Goal: Information Seeking & Learning: Learn about a topic

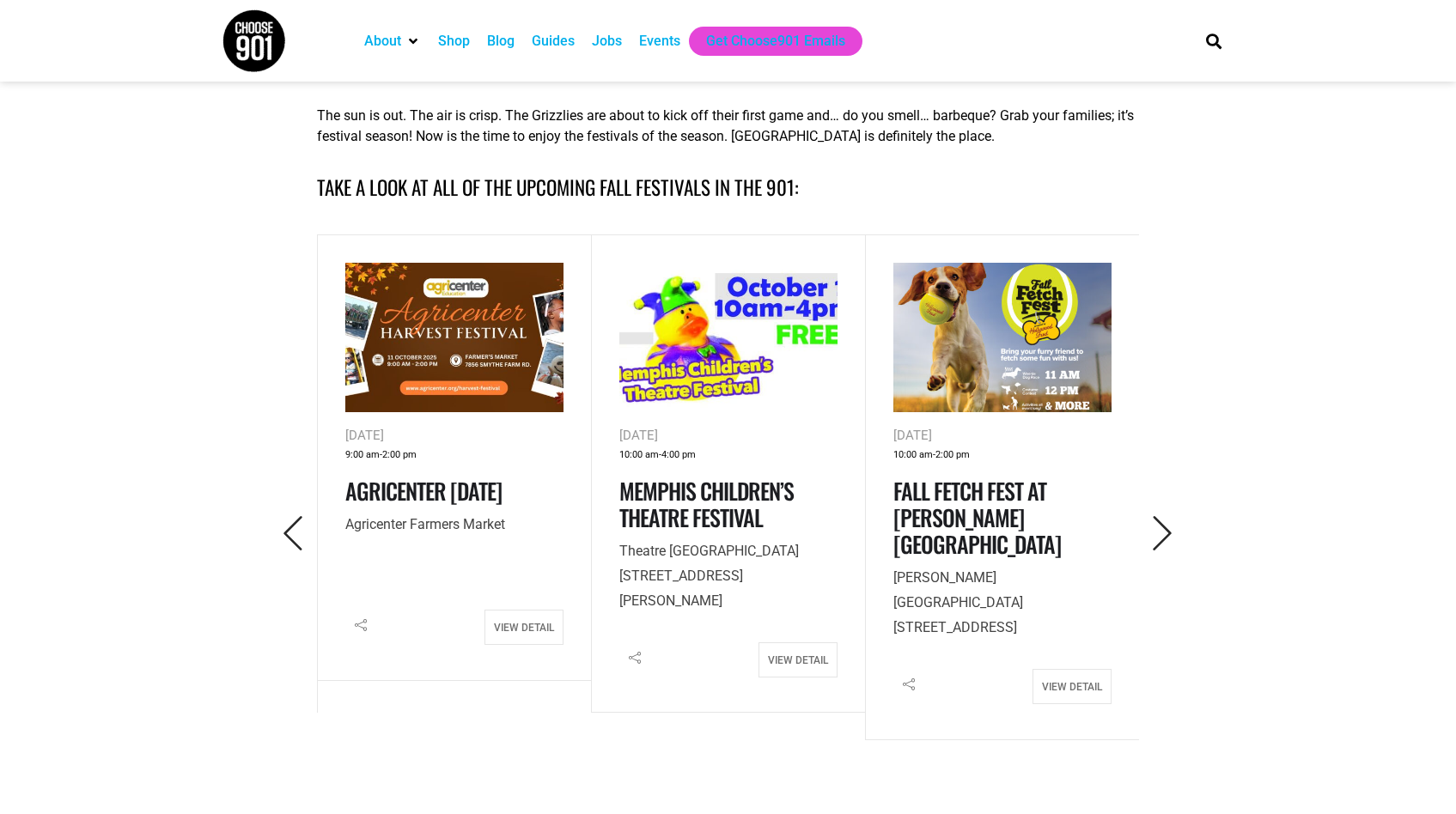
scroll to position [700, 0]
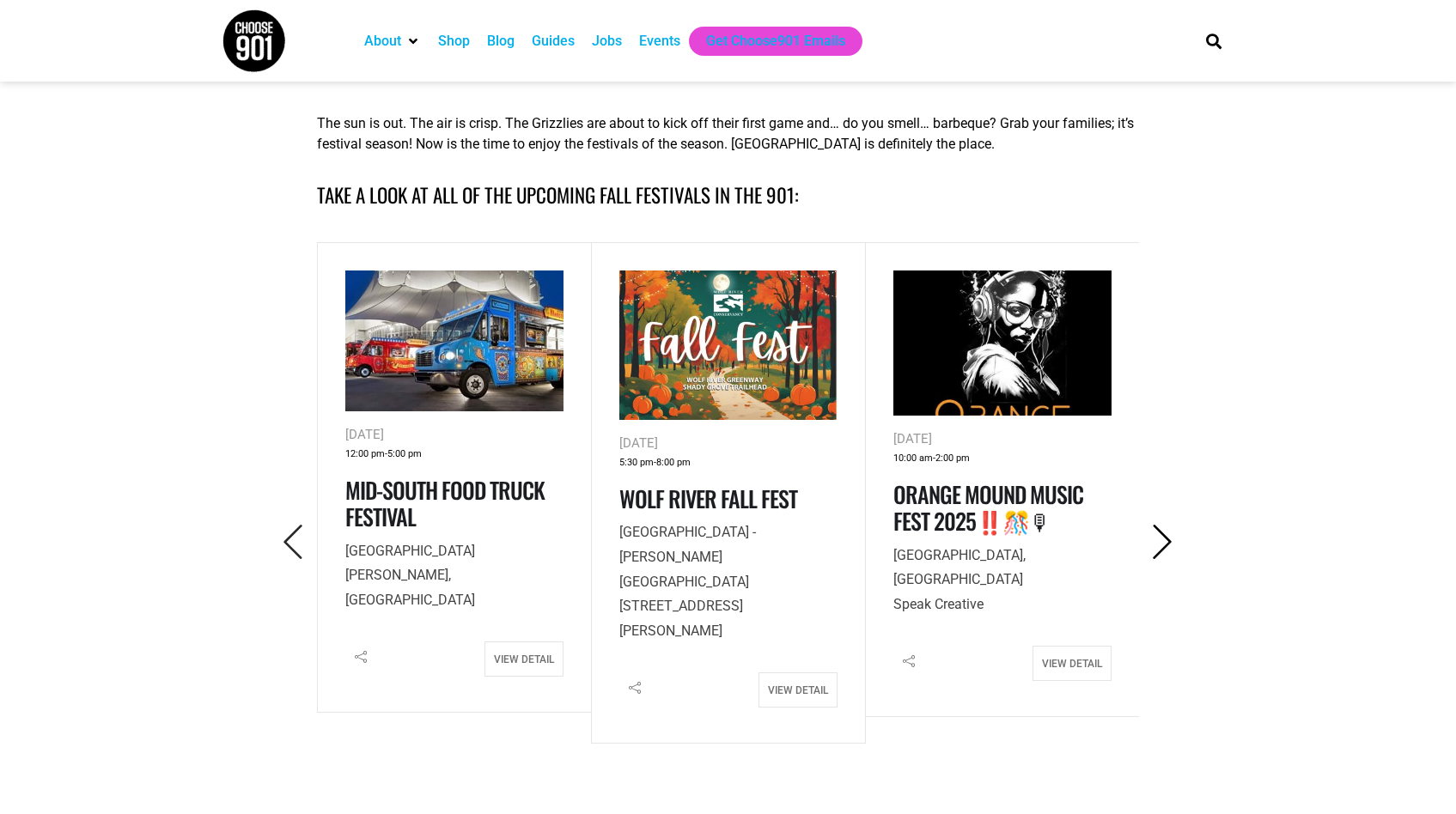
click at [1159, 545] on icon "Next" at bounding box center [1162, 541] width 35 height 35
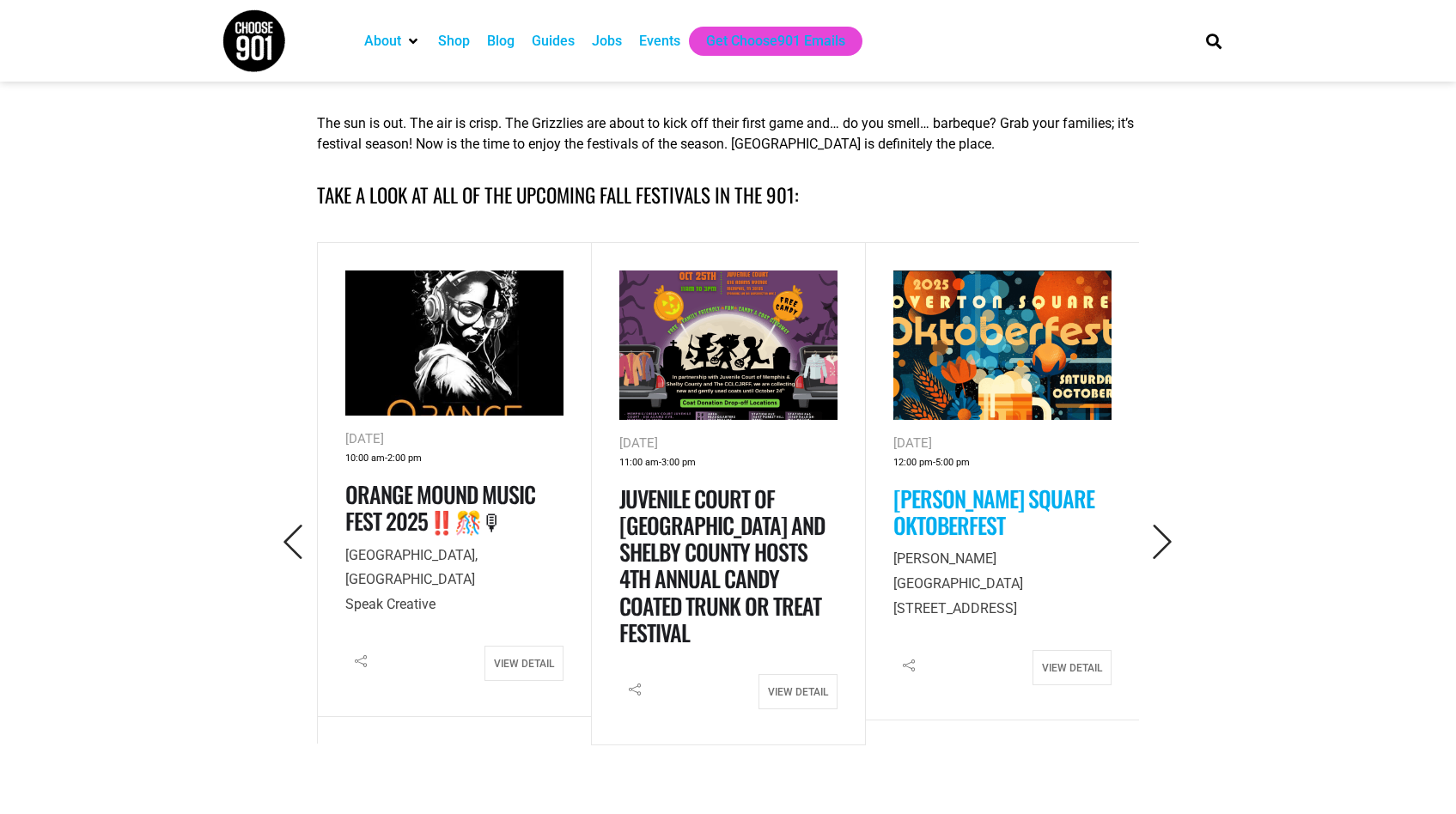
click at [929, 518] on link "[PERSON_NAME] Square Oktoberfest" at bounding box center [993, 512] width 201 height 60
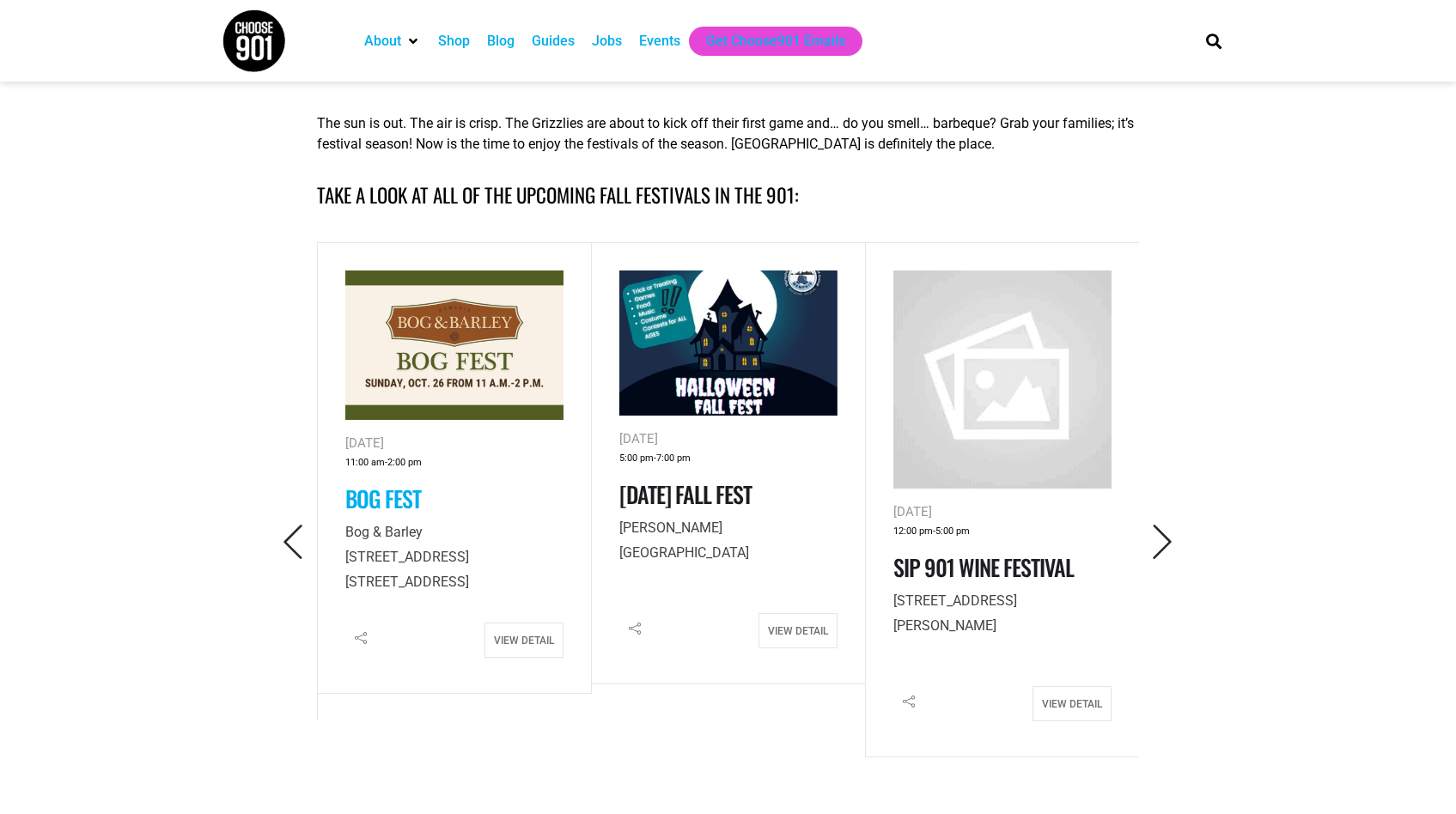
click at [390, 491] on link "Bog Fest" at bounding box center [383, 498] width 75 height 33
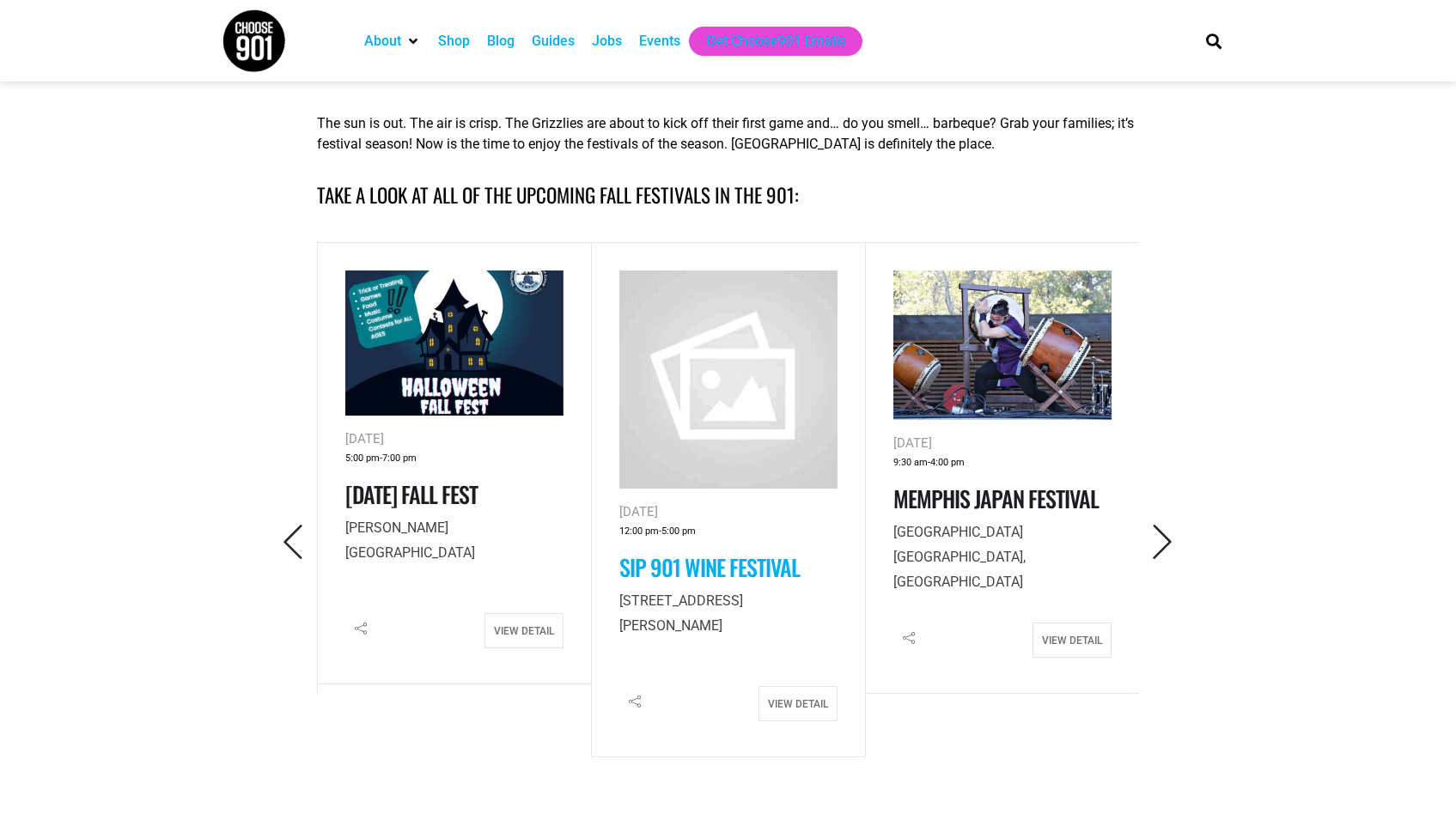
click at [732, 564] on link "Sip 901 Wine Festival" at bounding box center [709, 566] width 180 height 33
click at [1167, 543] on icon "Next" at bounding box center [1162, 541] width 35 height 35
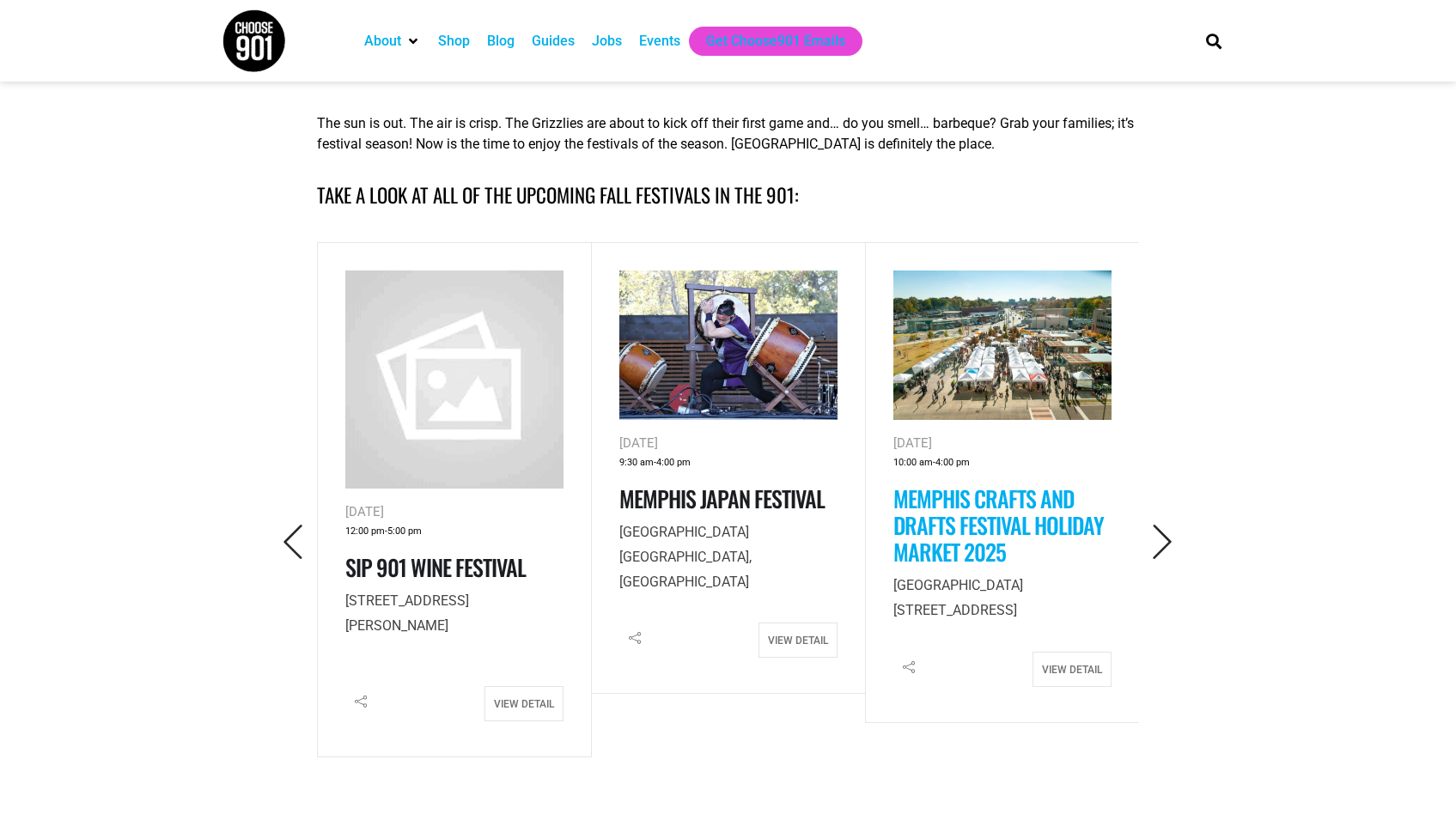
click at [1017, 501] on link "Memphis Crafts and Drafts Festival Holiday Market 2025" at bounding box center [997, 525] width 210 height 87
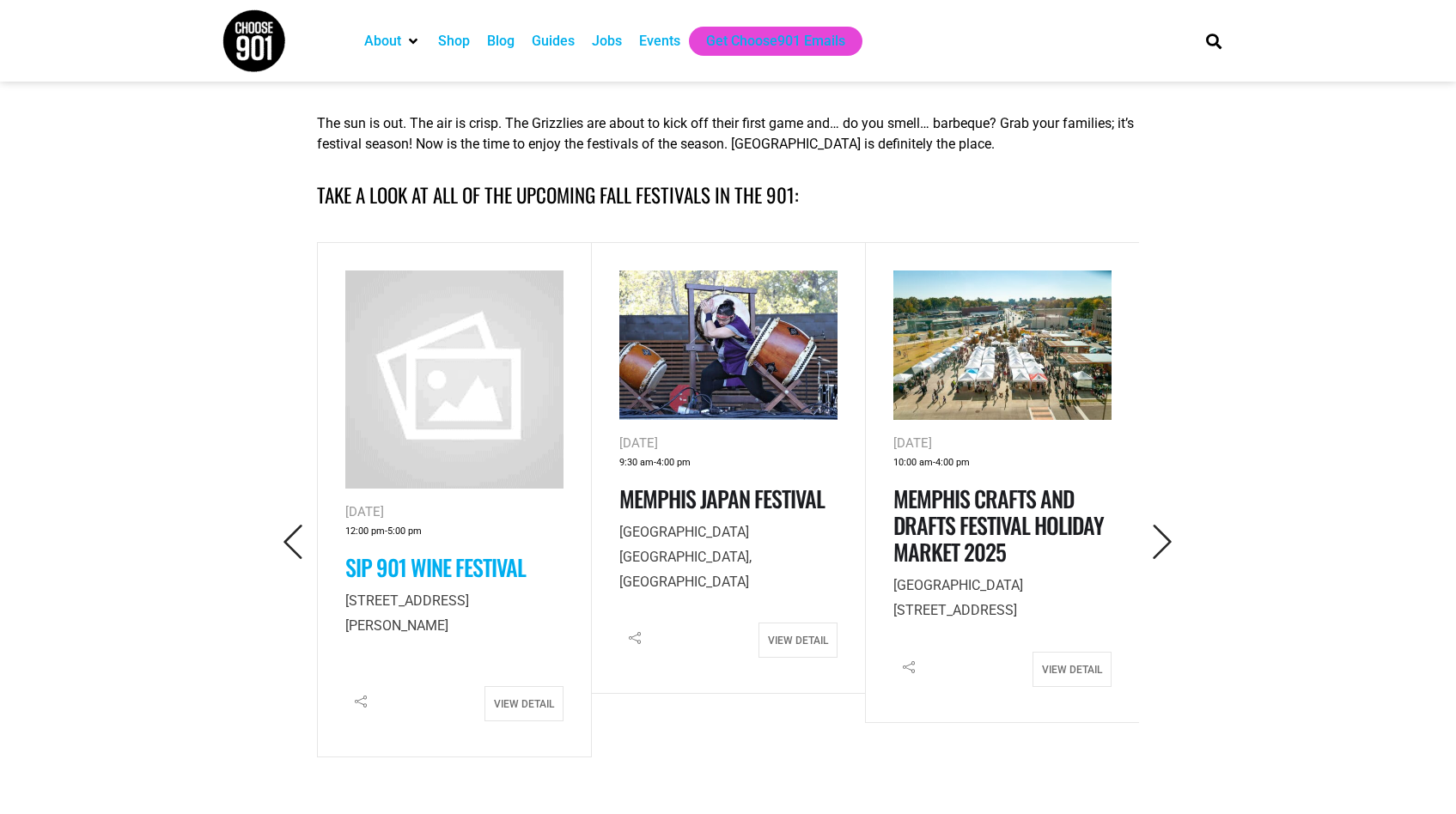
click at [423, 567] on link "Sip 901 Wine Festival" at bounding box center [435, 566] width 180 height 33
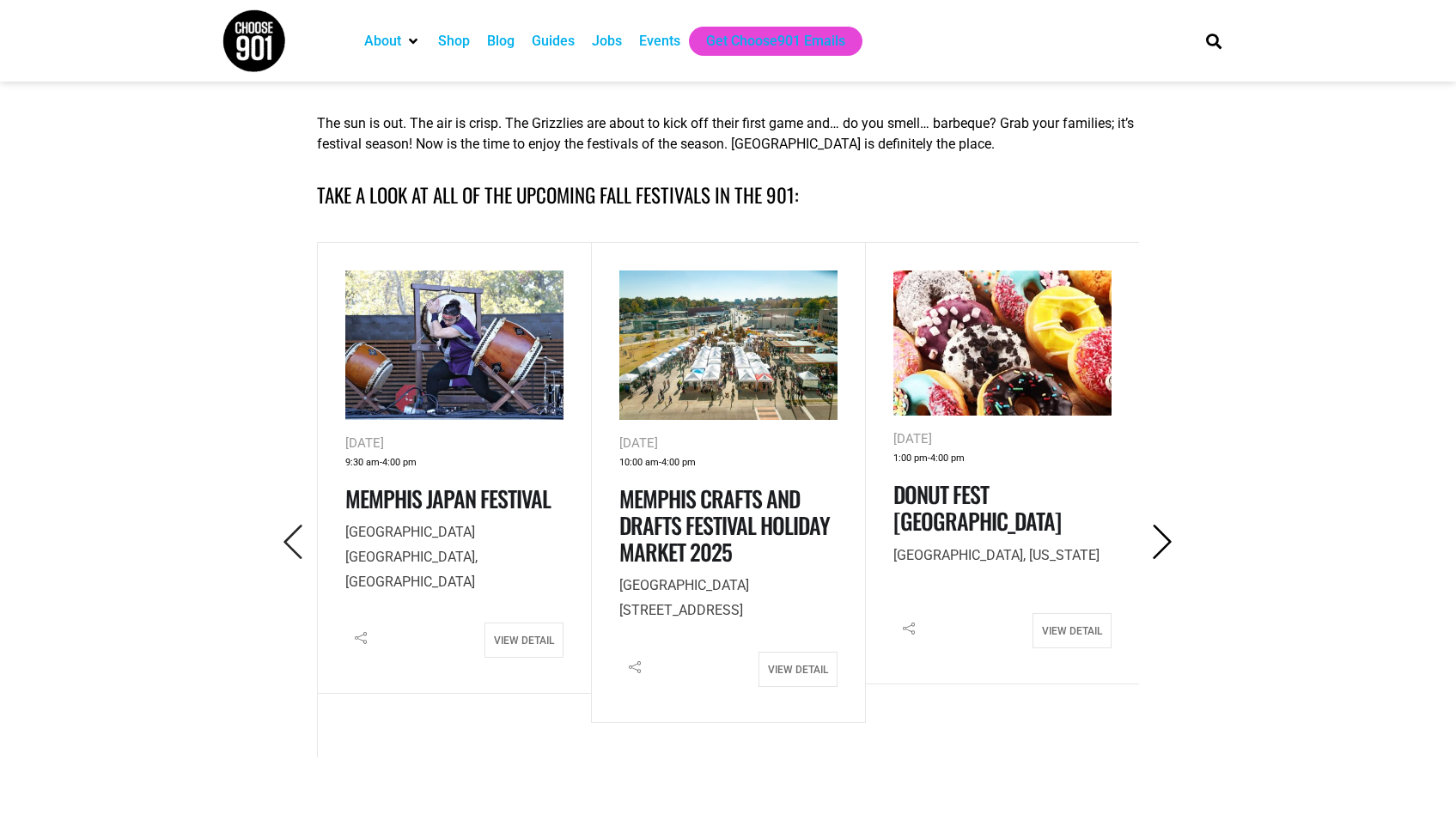
click at [1167, 540] on icon "Next" at bounding box center [1162, 541] width 35 height 35
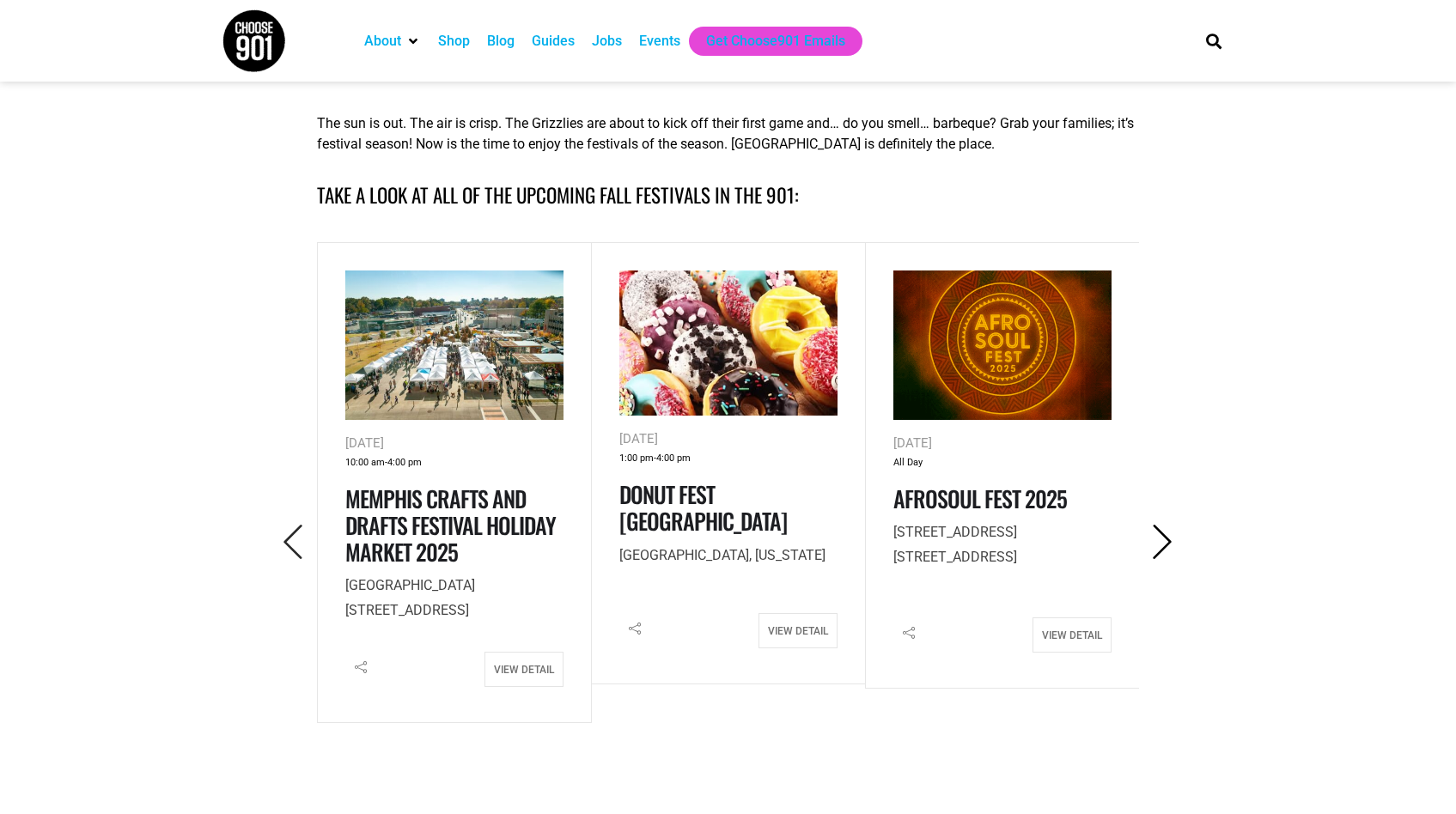
click at [1167, 540] on icon "Next" at bounding box center [1162, 541] width 35 height 35
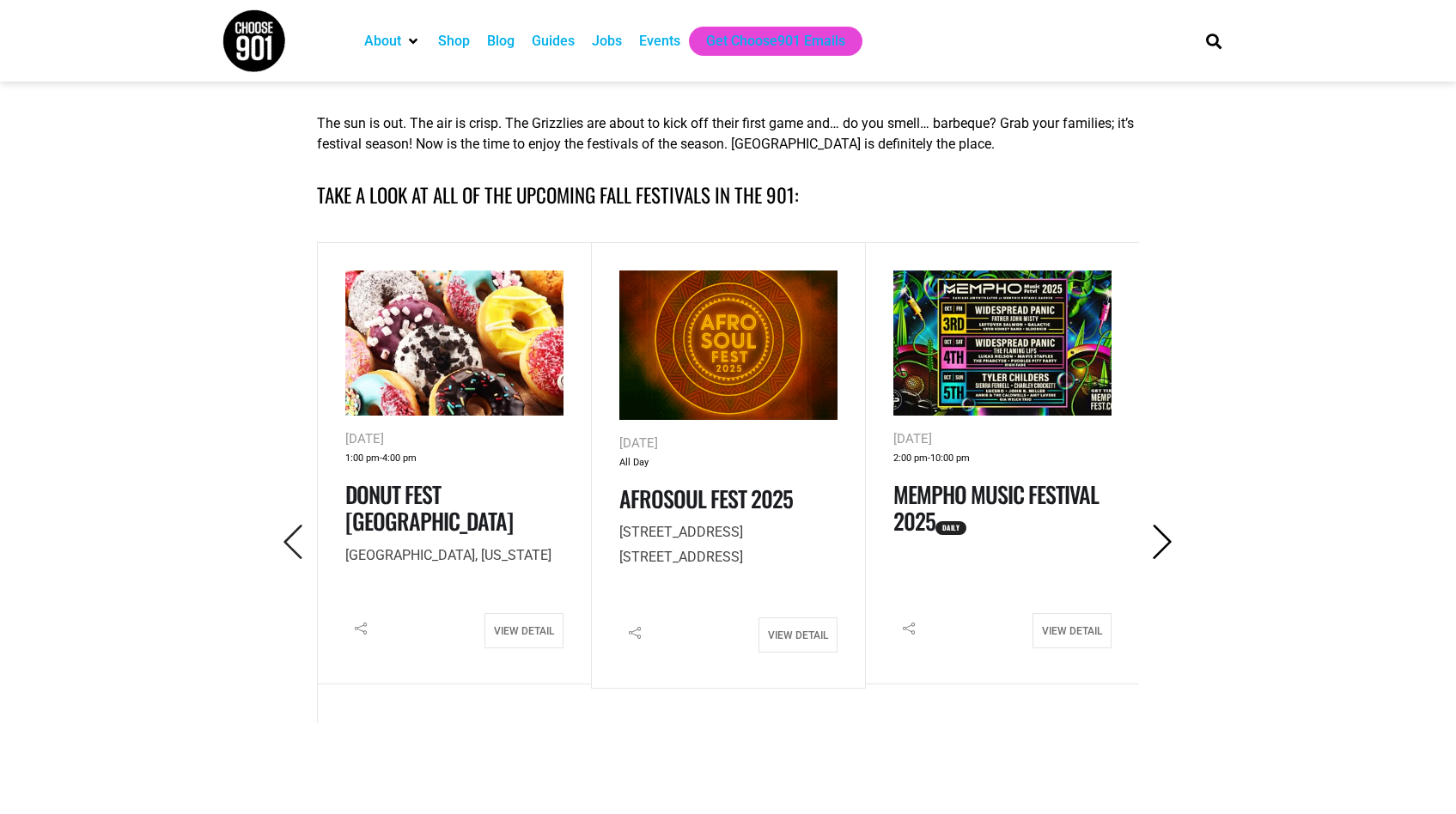
click at [1167, 540] on icon "Next" at bounding box center [1162, 541] width 35 height 35
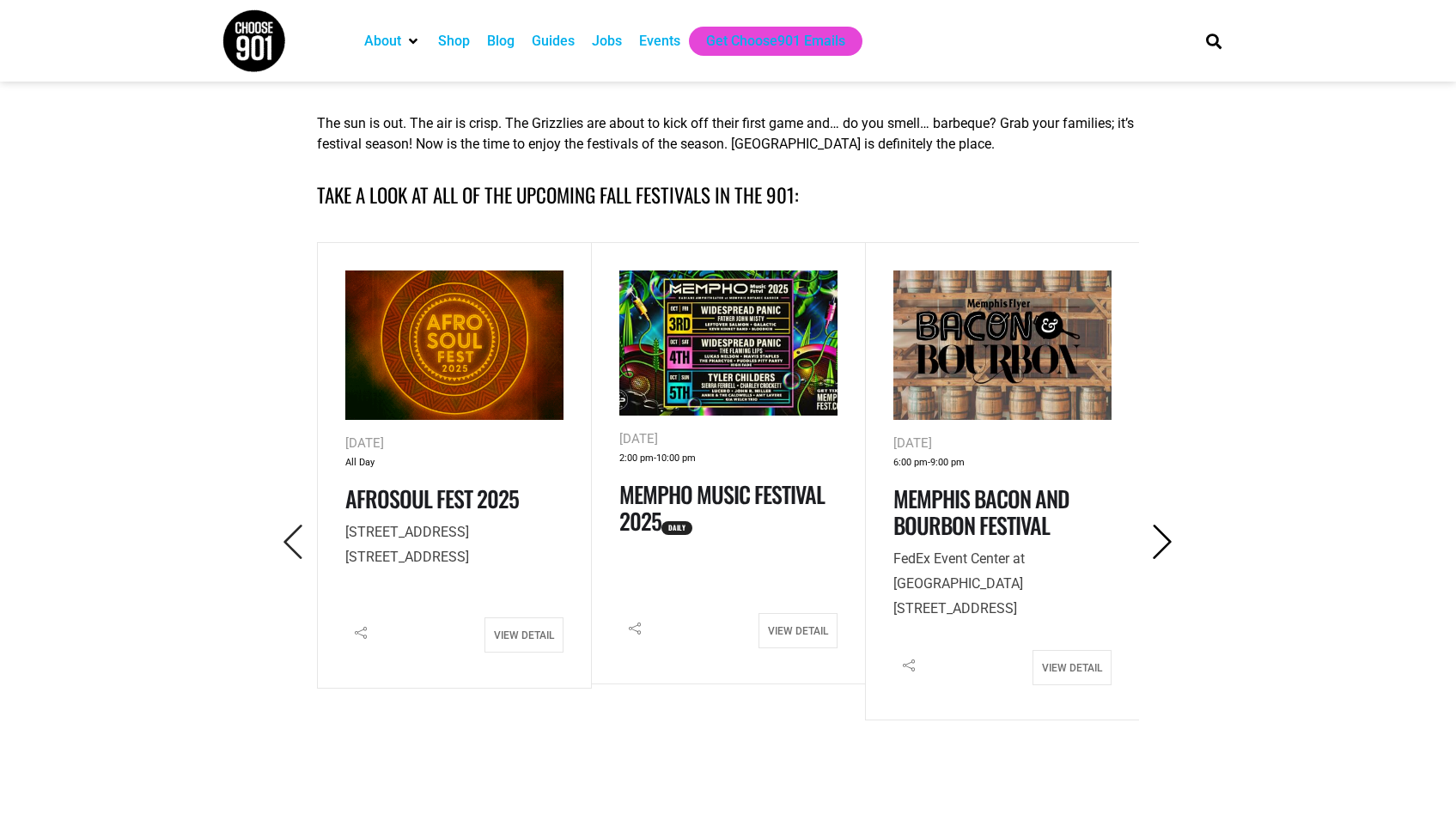
click at [1167, 540] on icon "Next" at bounding box center [1162, 541] width 35 height 35
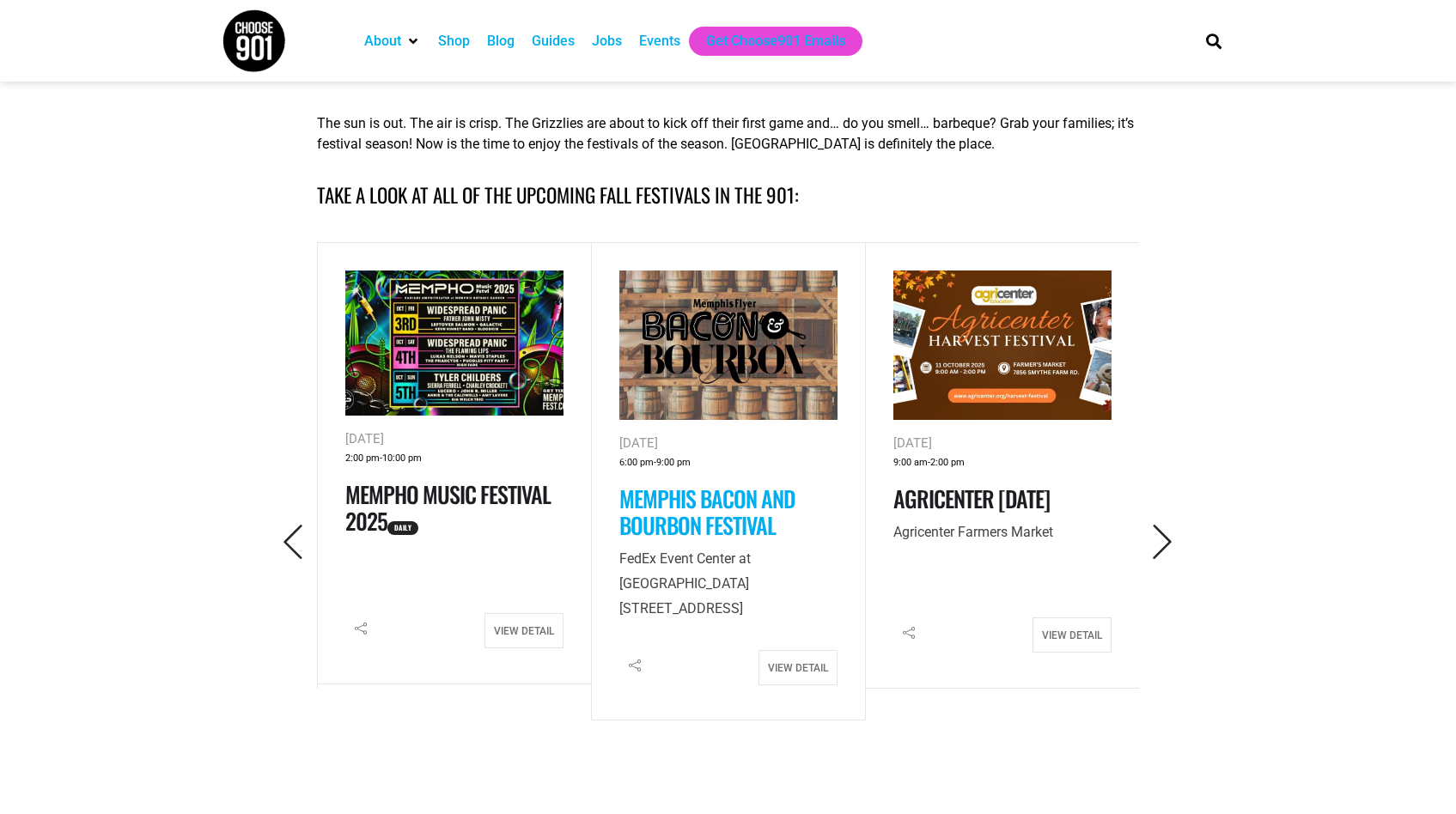
click at [711, 516] on link "Memphis Bacon and Bourbon Festival" at bounding box center [707, 512] width 176 height 60
click at [1161, 544] on icon "Next" at bounding box center [1162, 541] width 35 height 35
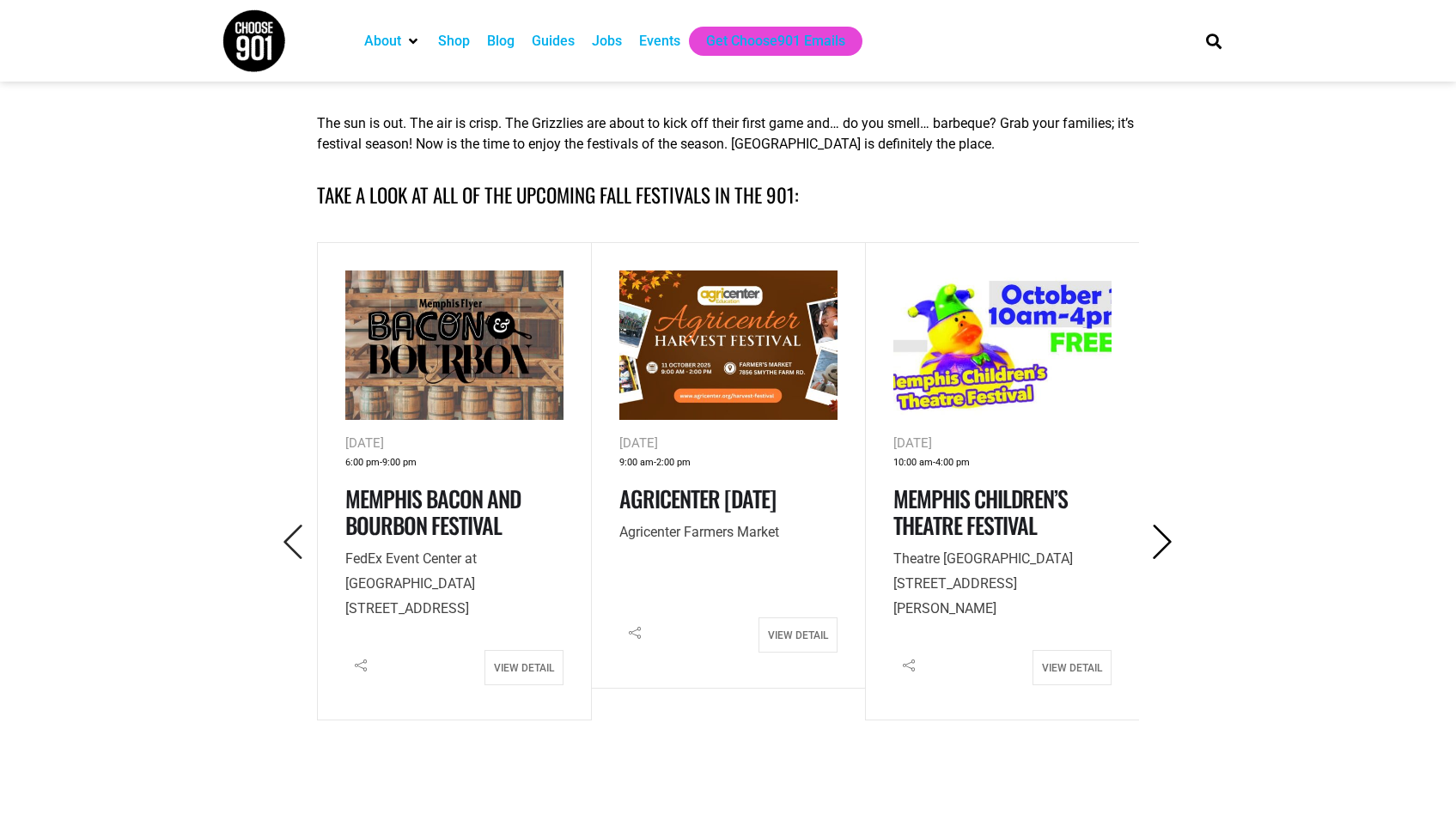
click at [1161, 544] on icon "Next" at bounding box center [1162, 541] width 35 height 35
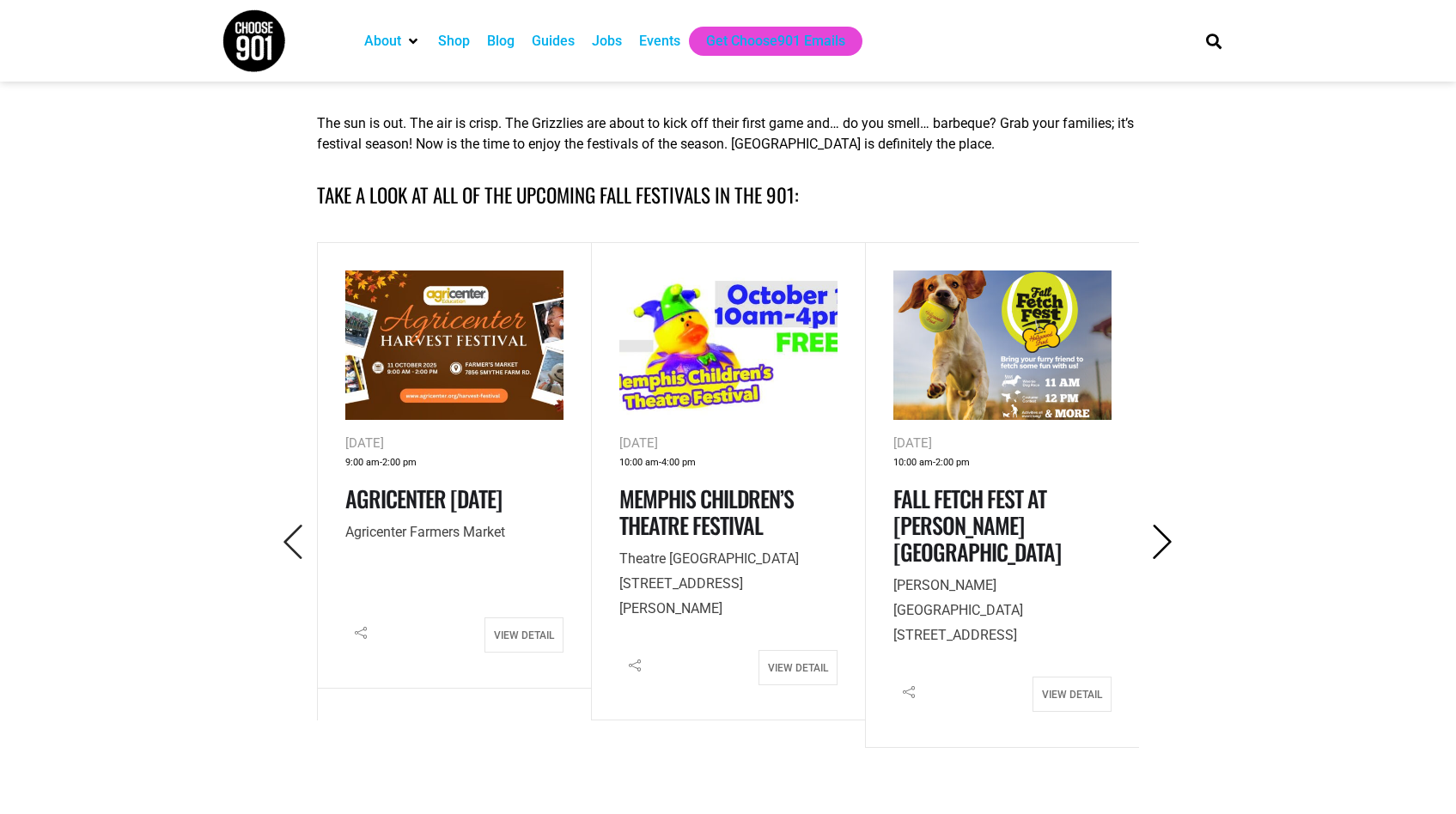
click at [1159, 540] on icon "Next" at bounding box center [1162, 541] width 35 height 35
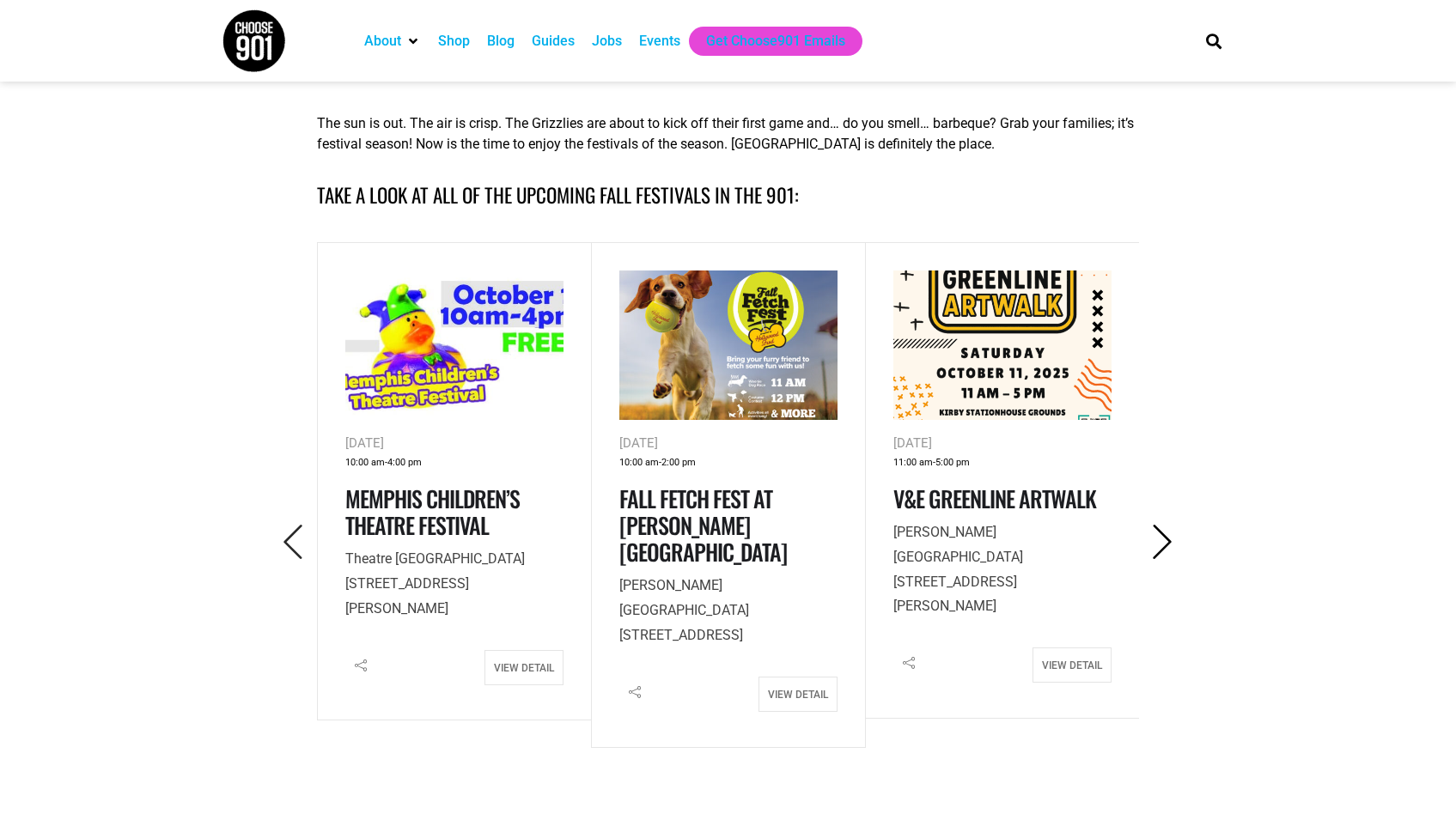
click at [1159, 540] on icon "Next" at bounding box center [1162, 541] width 35 height 35
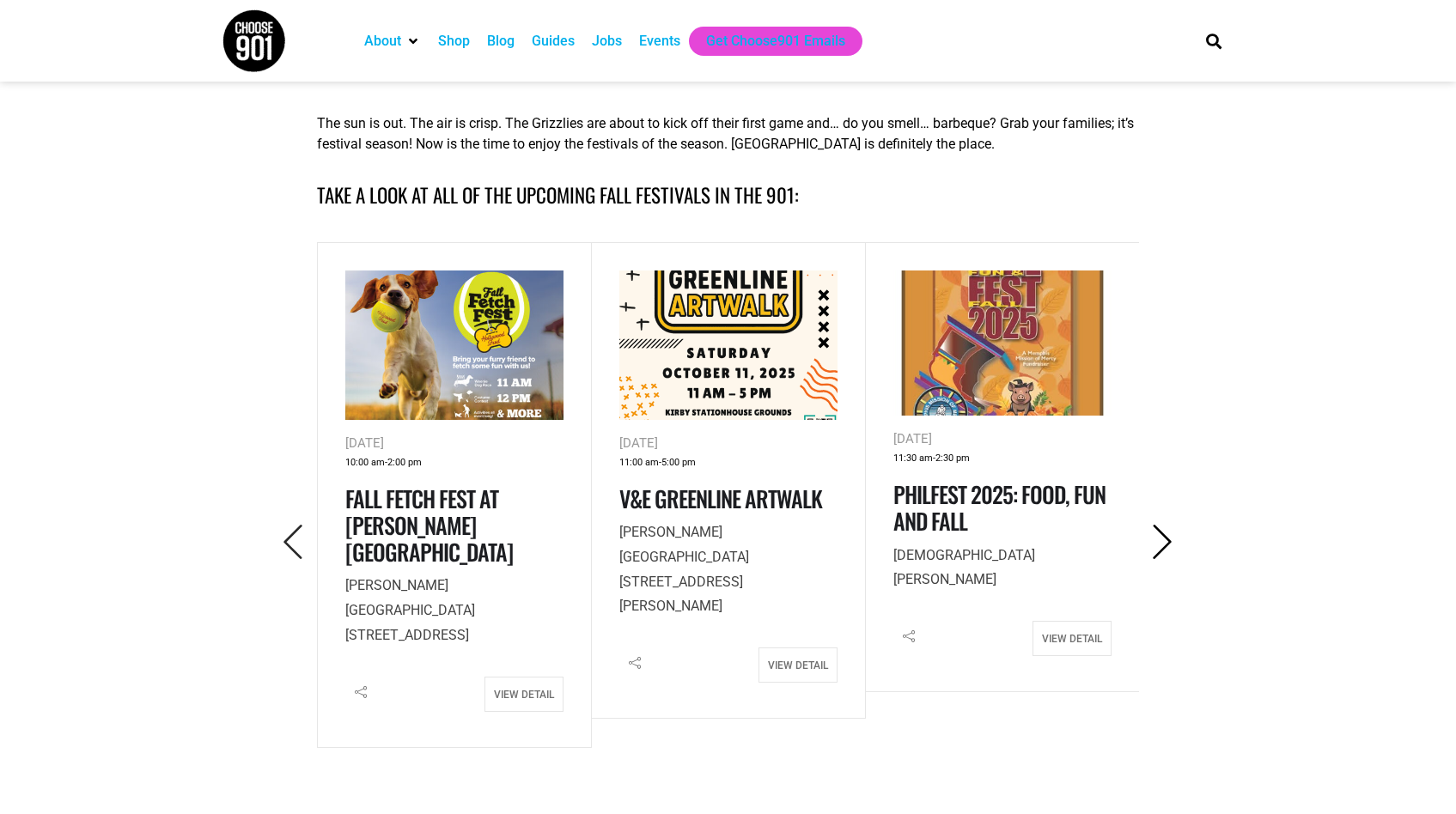
click at [1160, 544] on icon "Next" at bounding box center [1162, 541] width 35 height 35
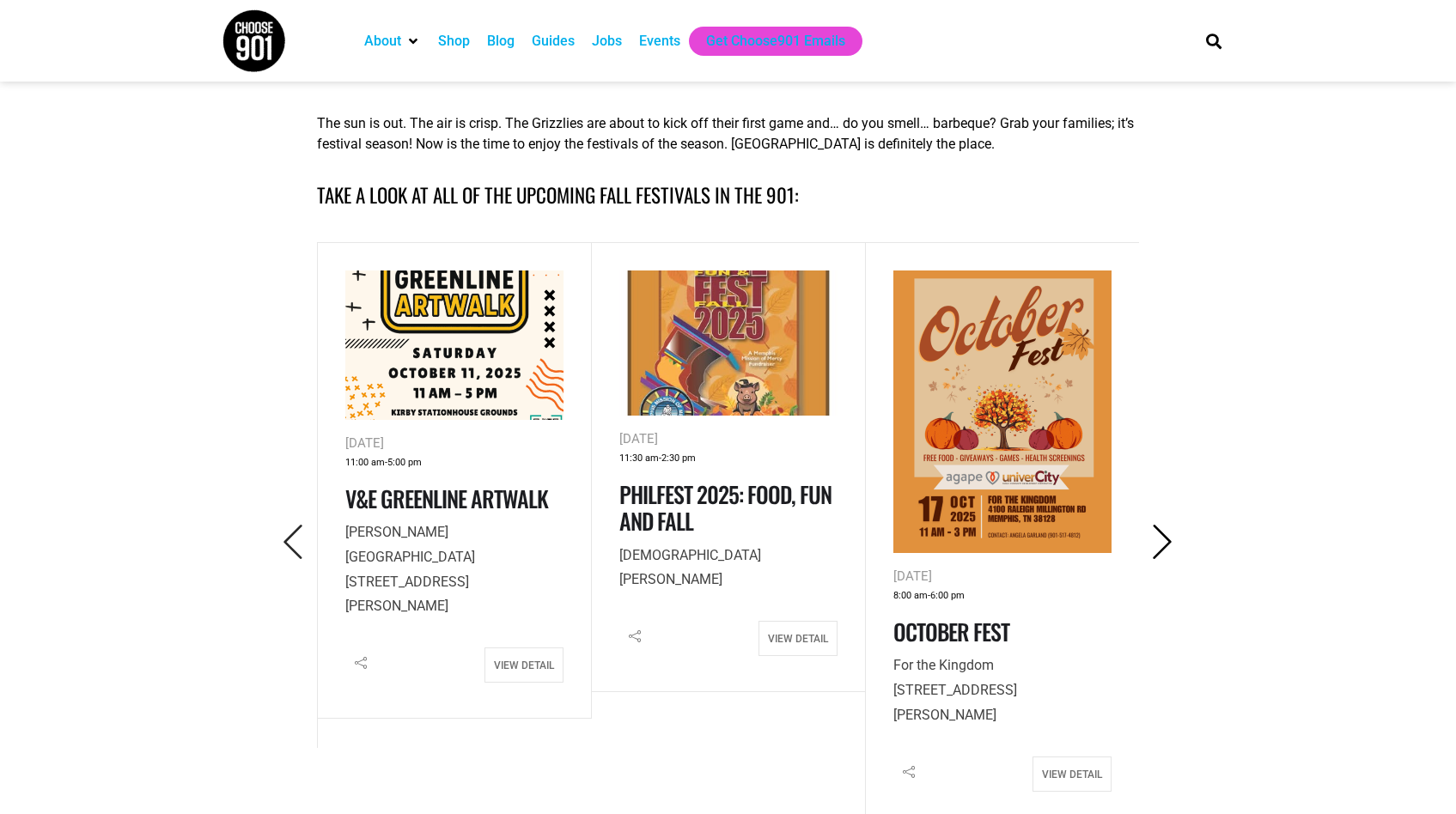
click at [1160, 545] on icon "Next" at bounding box center [1162, 541] width 35 height 35
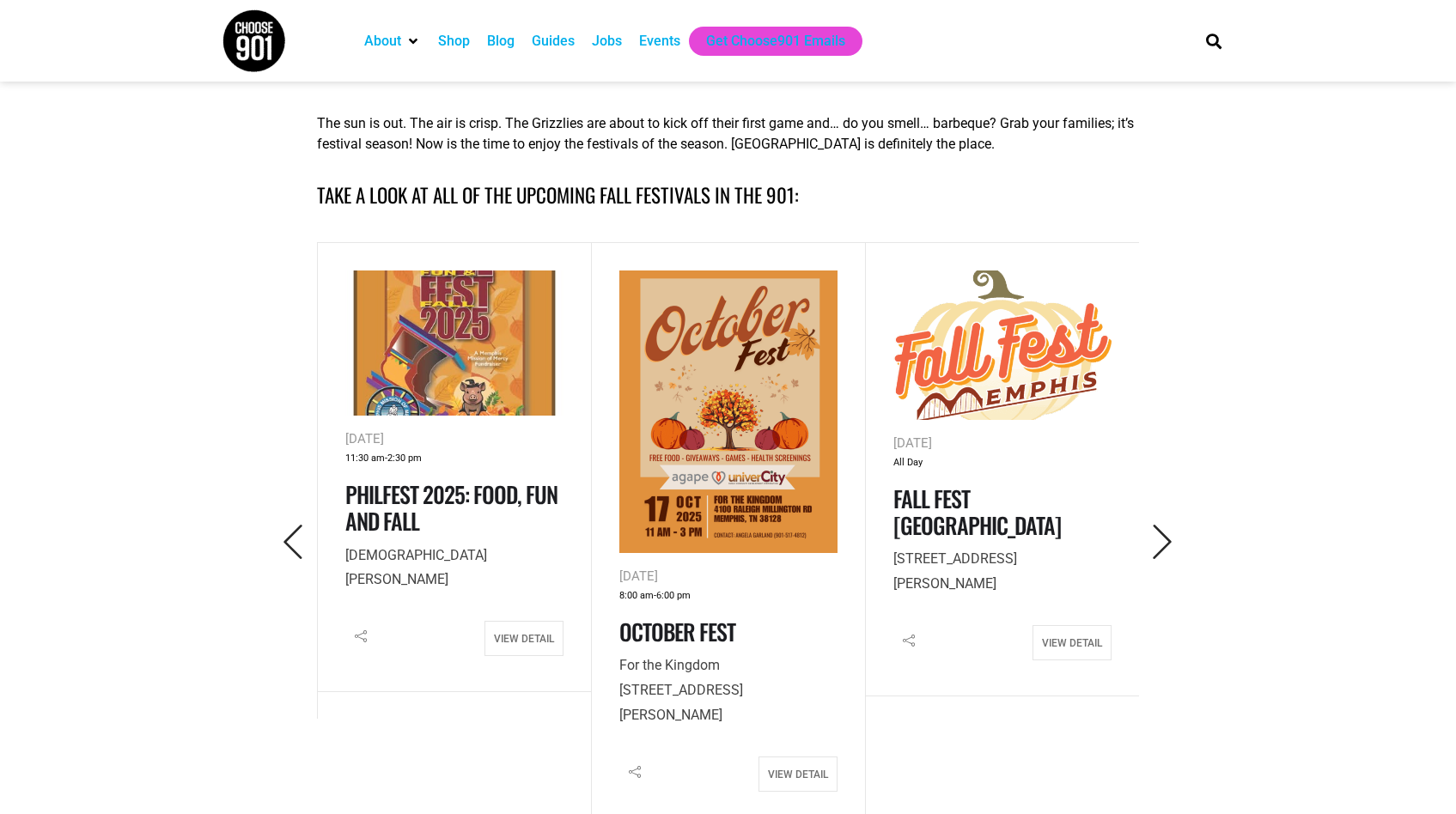
click at [992, 351] on img at bounding box center [1001, 345] width 218 height 149
click at [1171, 540] on icon "Next" at bounding box center [1162, 541] width 35 height 35
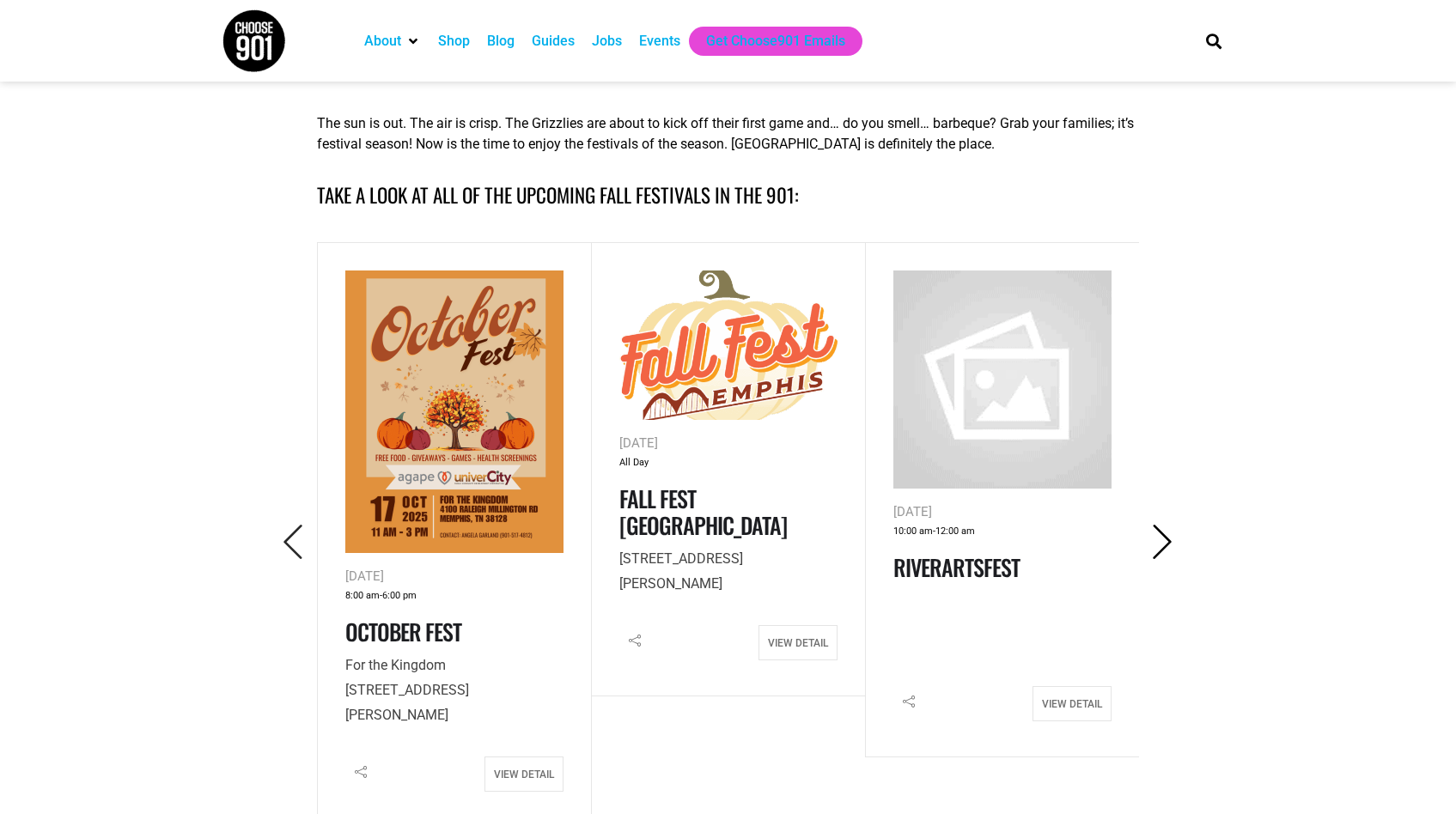
click at [1171, 540] on icon "Next" at bounding box center [1162, 541] width 35 height 35
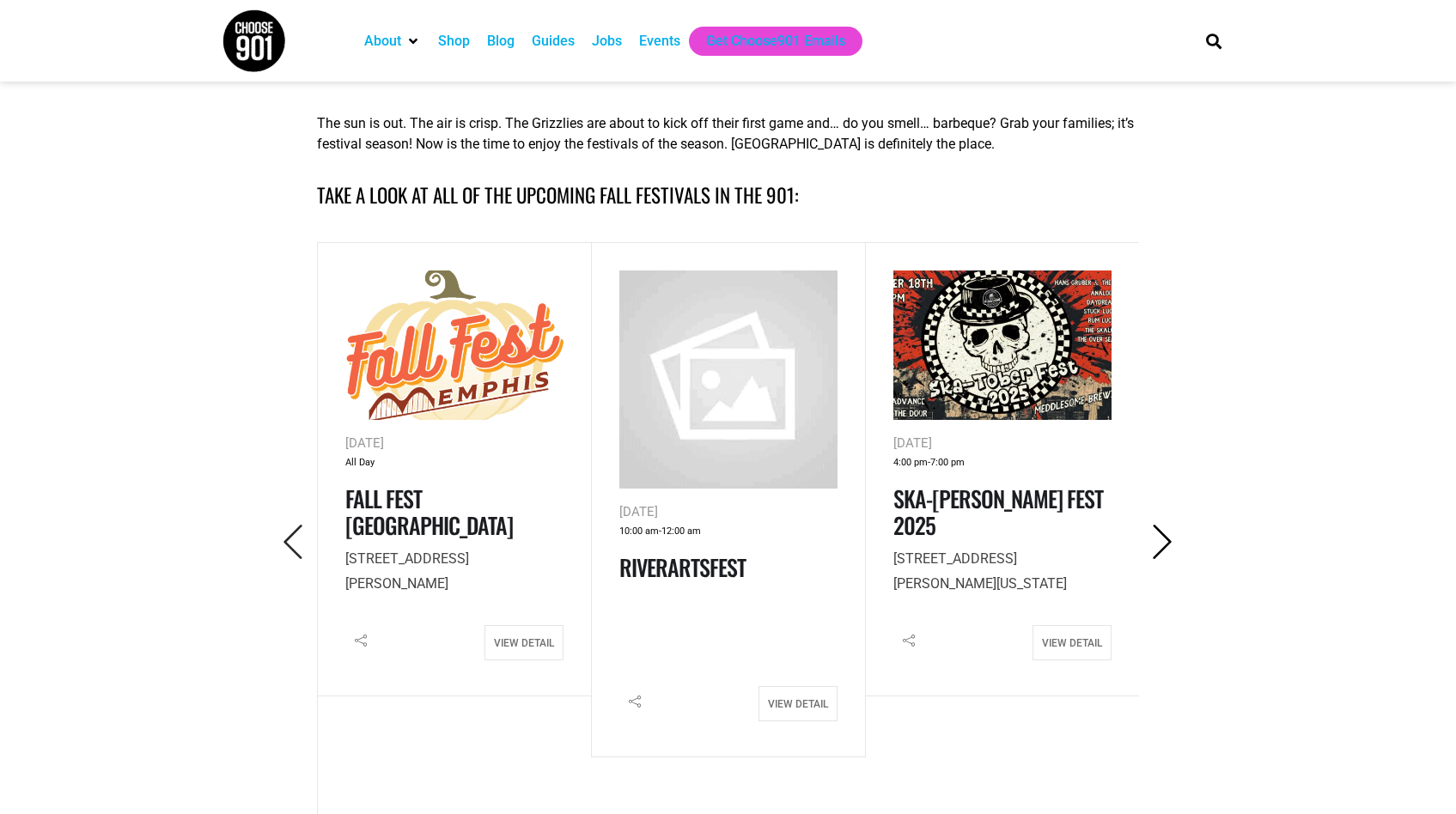
click at [1171, 540] on icon "Next" at bounding box center [1162, 541] width 35 height 35
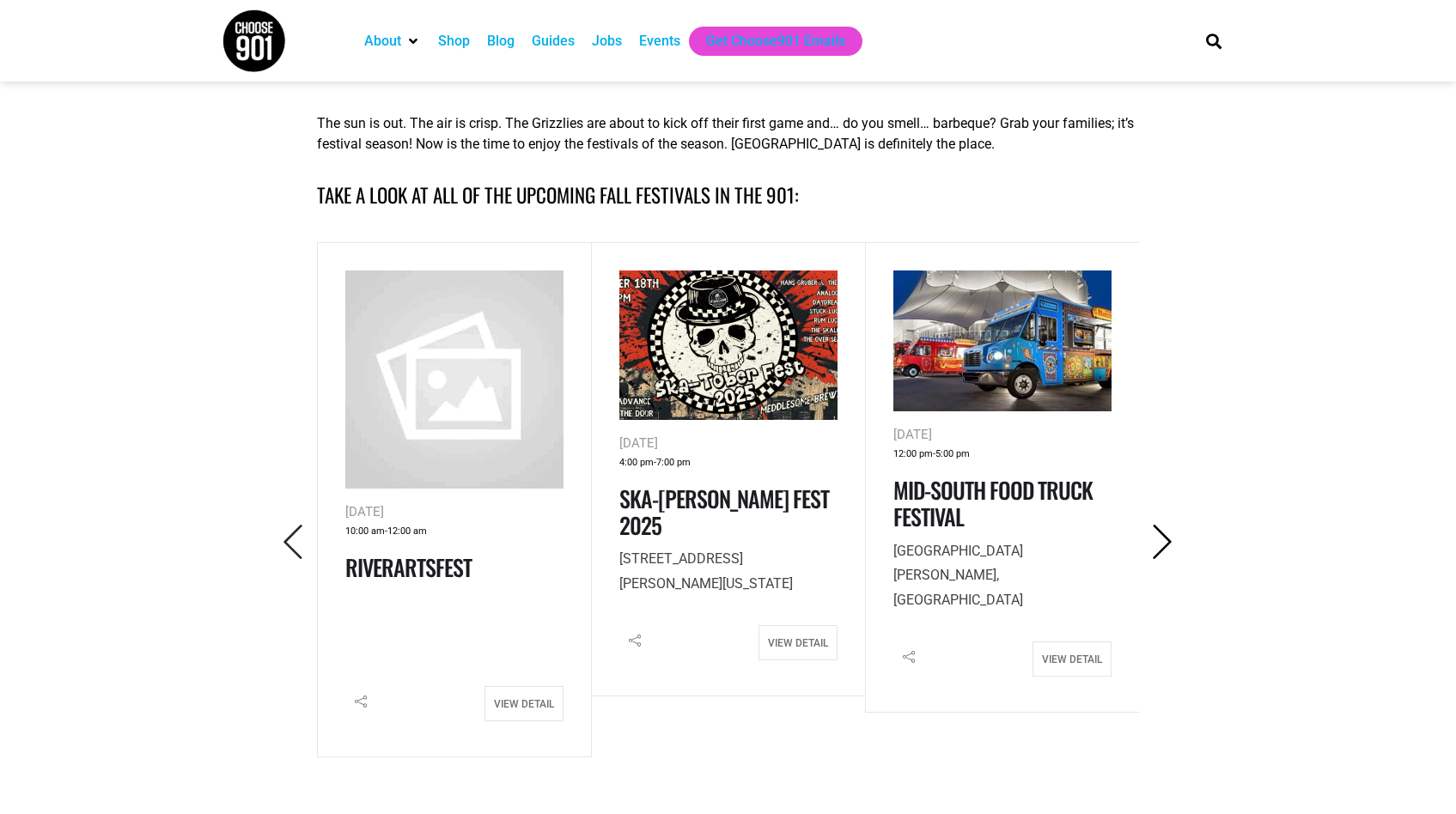
click at [1171, 539] on icon "Next" at bounding box center [1162, 541] width 35 height 35
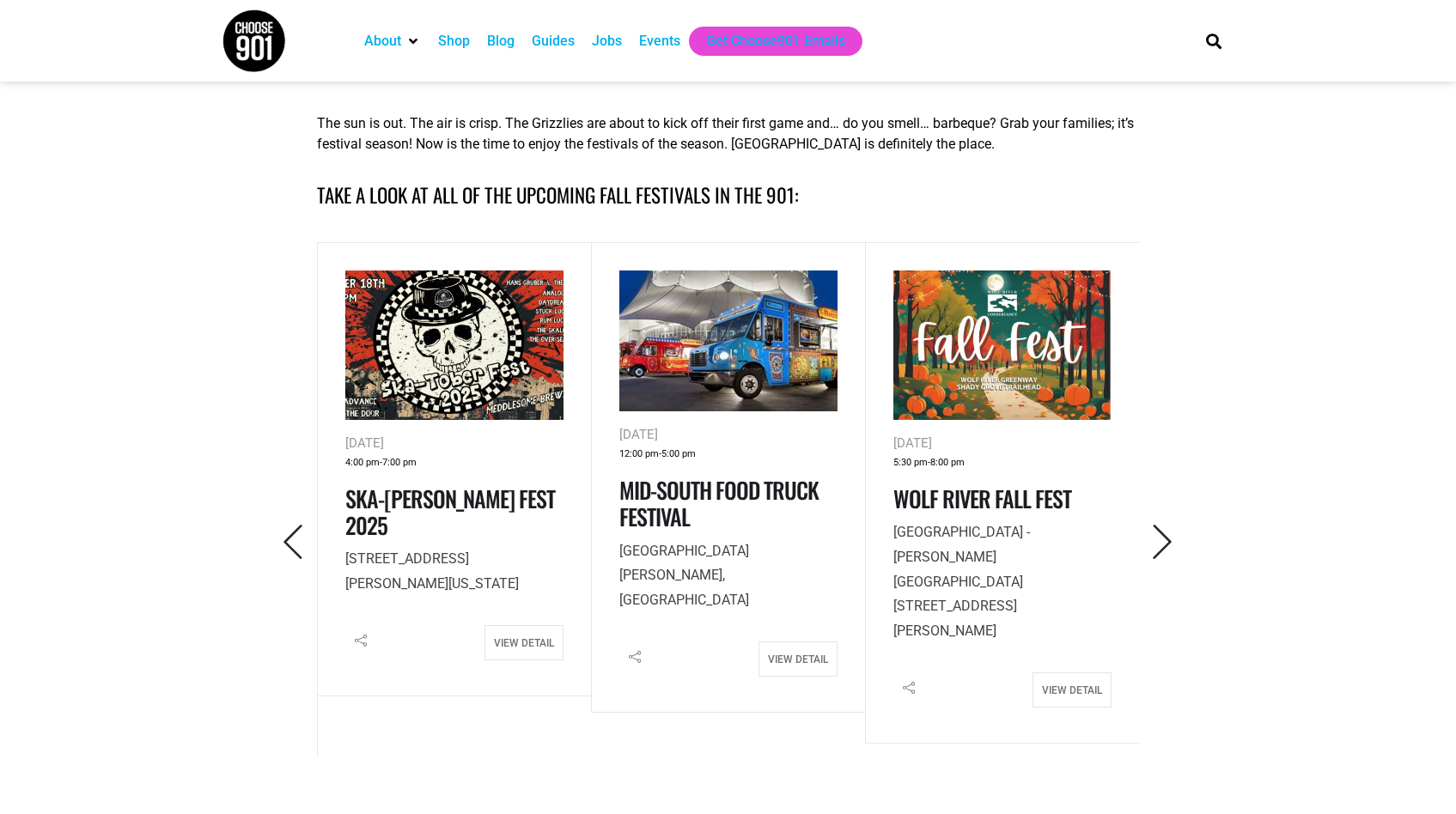
click at [1010, 331] on img at bounding box center [1001, 345] width 218 height 149
click at [1155, 541] on icon "Next" at bounding box center [1162, 541] width 35 height 35
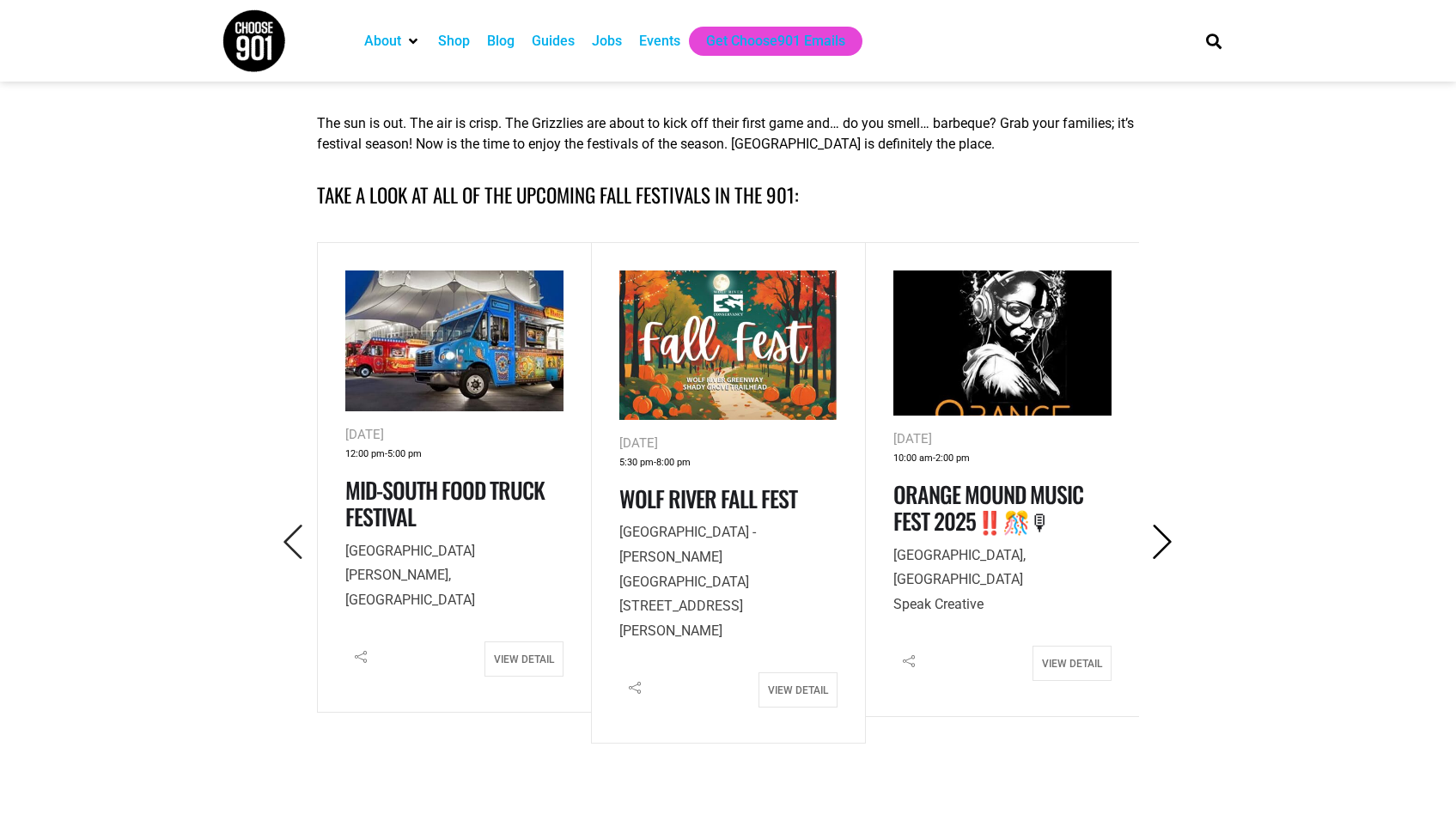
click at [1163, 538] on icon "Next" at bounding box center [1162, 541] width 35 height 35
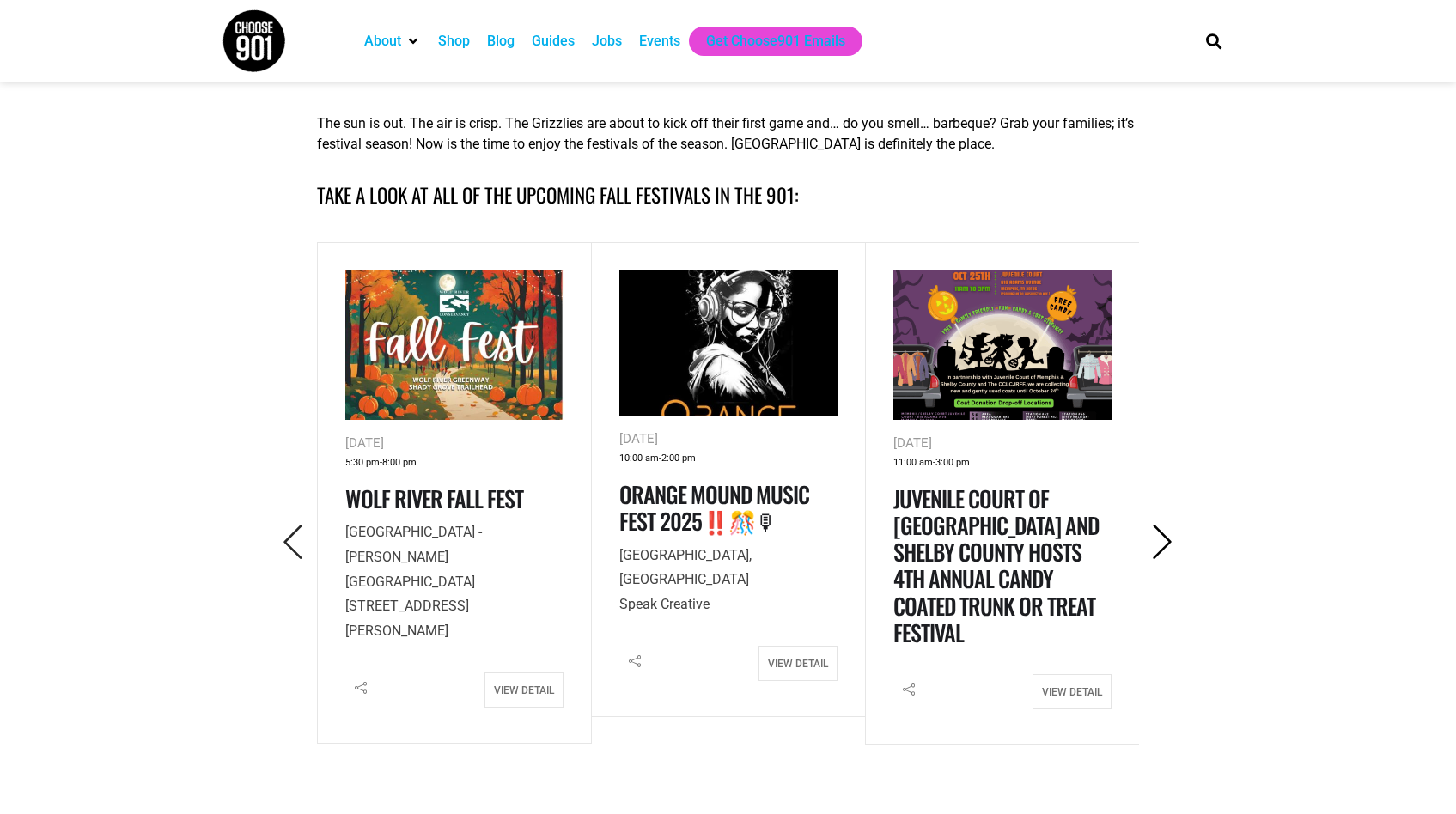
click at [1163, 538] on icon "Next" at bounding box center [1162, 541] width 35 height 35
